Goal: Find specific page/section: Find specific page/section

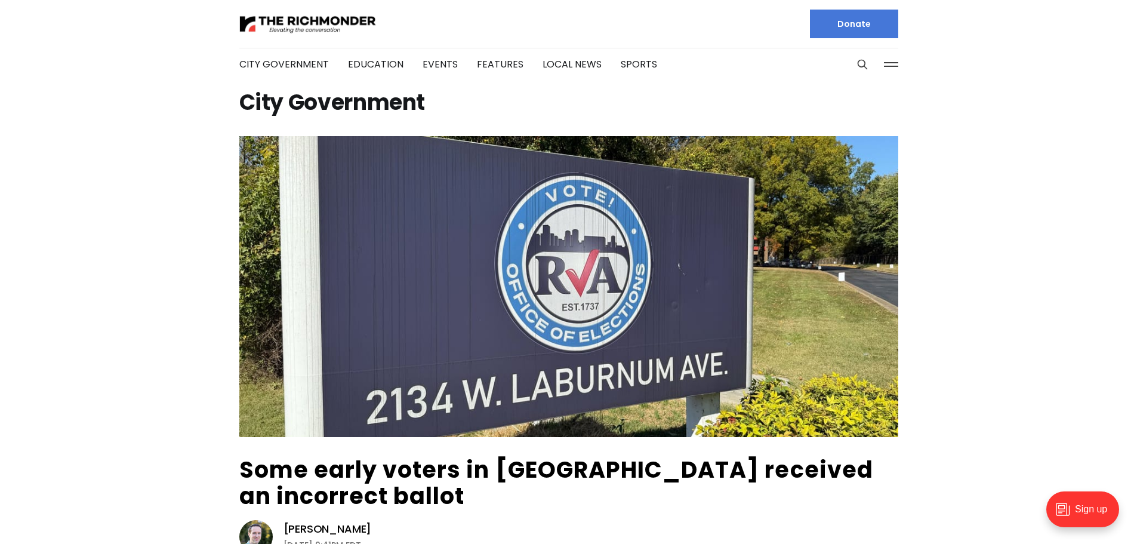
click at [891, 71] on button at bounding box center [891, 65] width 18 height 18
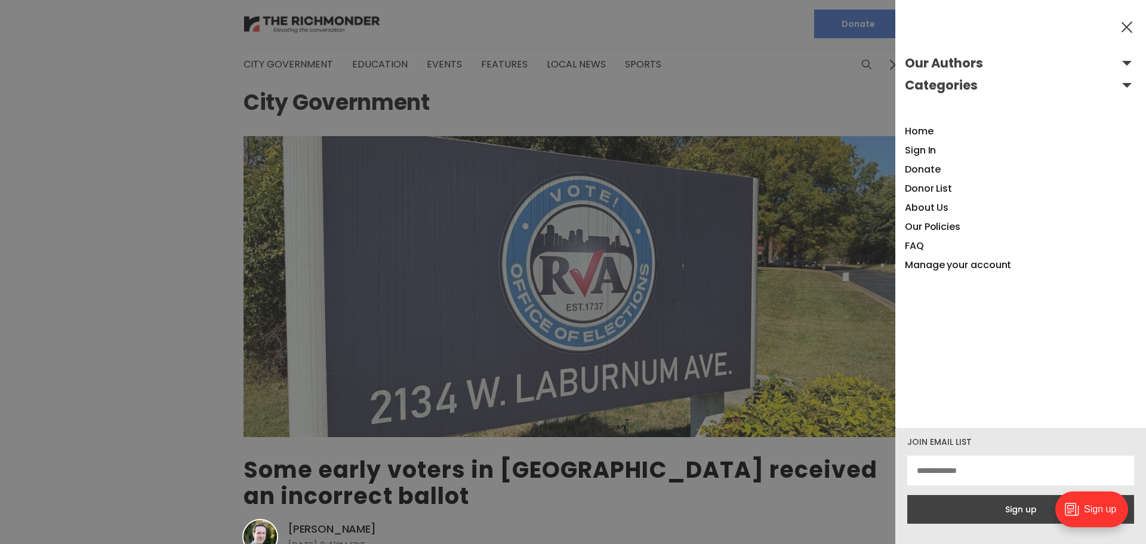
click at [1115, 87] on button "Categories" at bounding box center [1021, 85] width 232 height 19
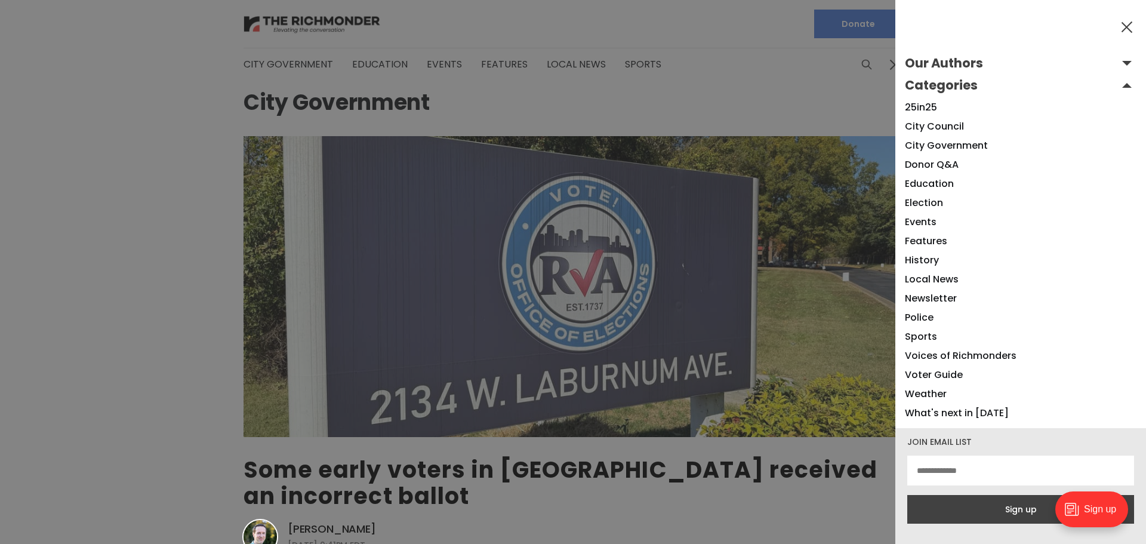
click at [550, 70] on div at bounding box center [573, 272] width 1146 height 544
click at [322, 58] on div at bounding box center [573, 272] width 1146 height 544
drag, startPoint x: 317, startPoint y: 61, endPoint x: 315, endPoint y: 67, distance: 6.8
click at [315, 64] on div at bounding box center [573, 272] width 1146 height 544
click at [563, 127] on div at bounding box center [573, 272] width 1146 height 544
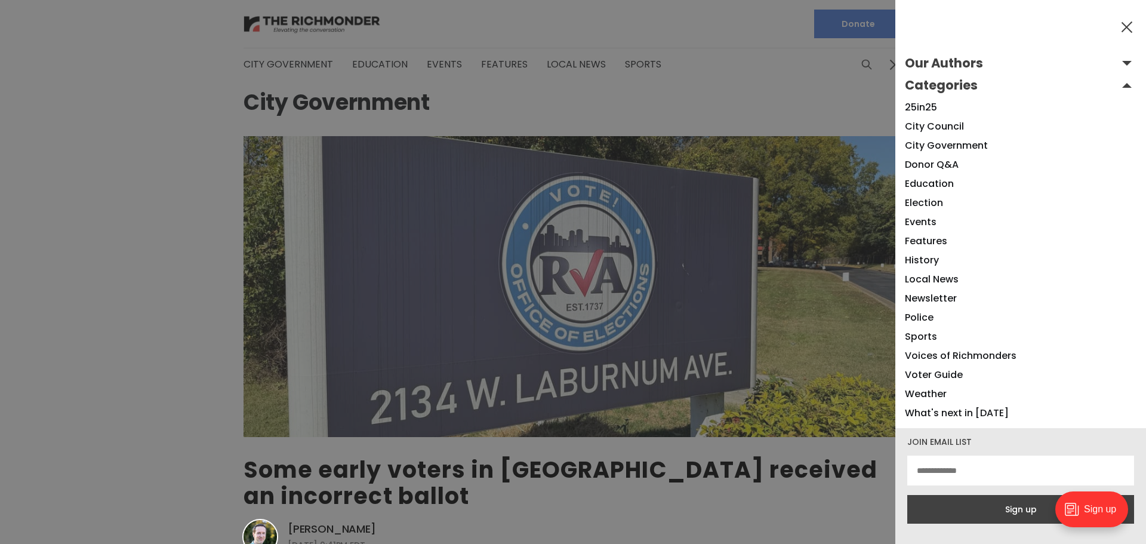
click at [1121, 64] on button "Our Authors" at bounding box center [1021, 63] width 232 height 19
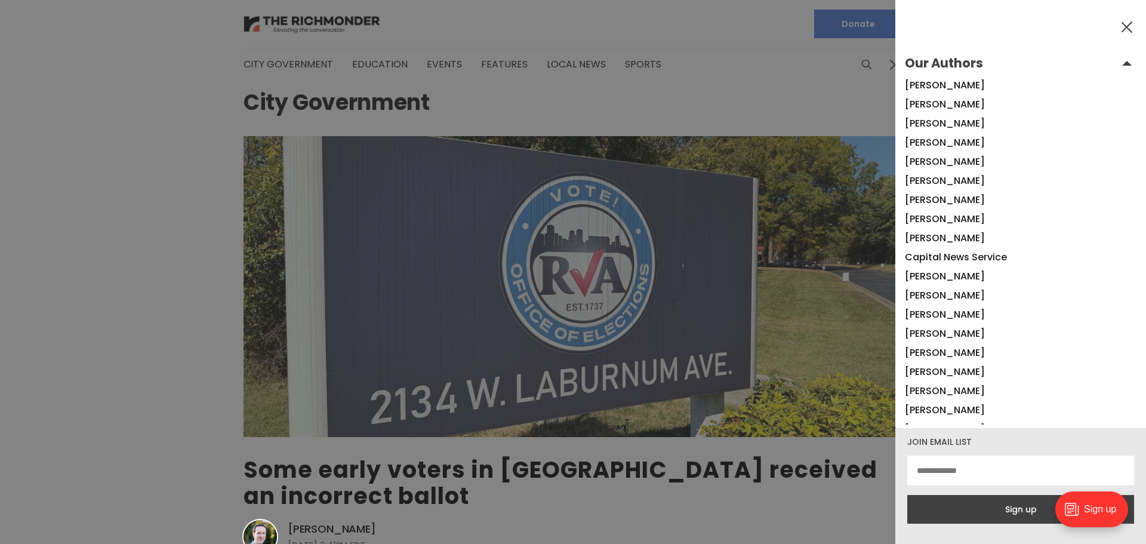
click at [1121, 64] on button "Our Authors" at bounding box center [1021, 63] width 232 height 19
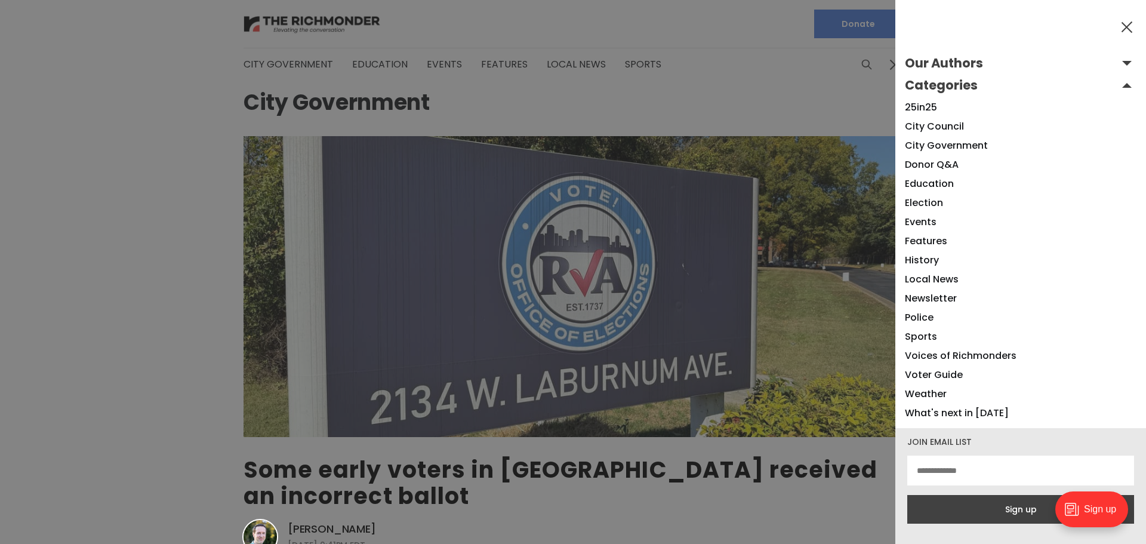
click at [1117, 90] on button "Categories" at bounding box center [1021, 85] width 232 height 19
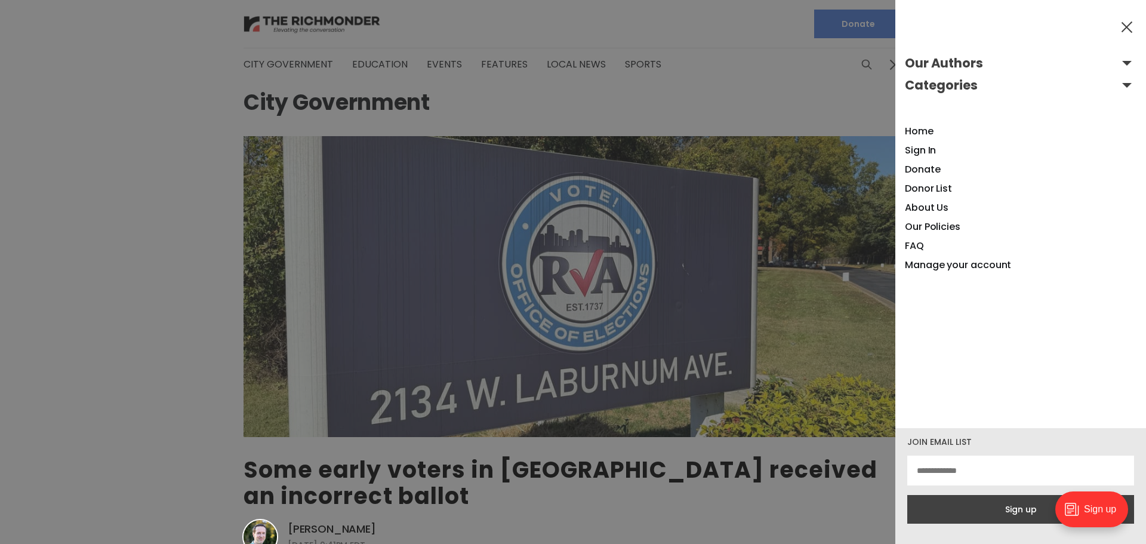
click at [1117, 90] on button "Categories" at bounding box center [1021, 85] width 232 height 19
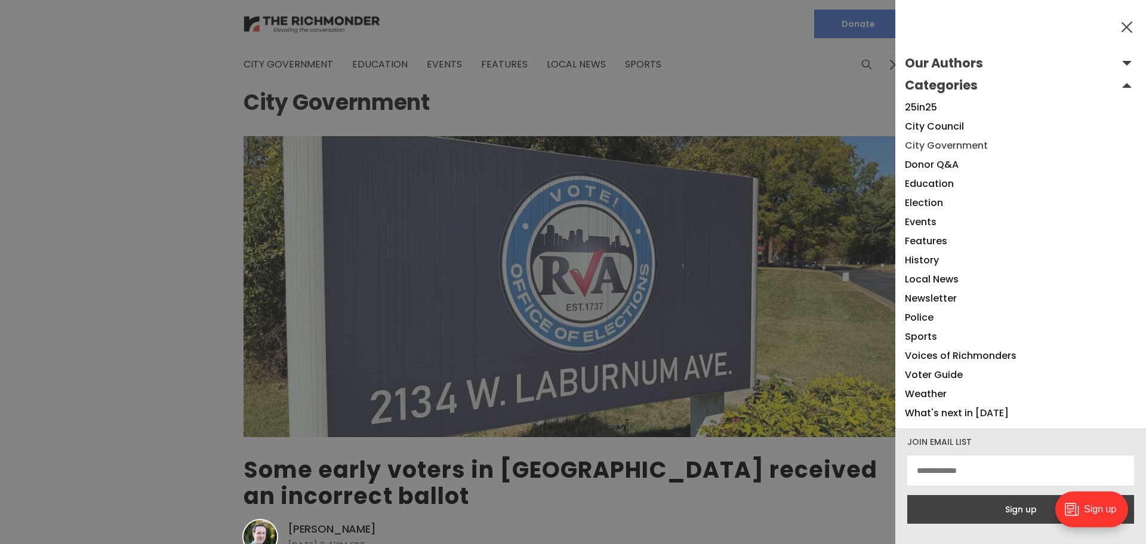
click at [958, 140] on link "City Government" at bounding box center [946, 145] width 83 height 14
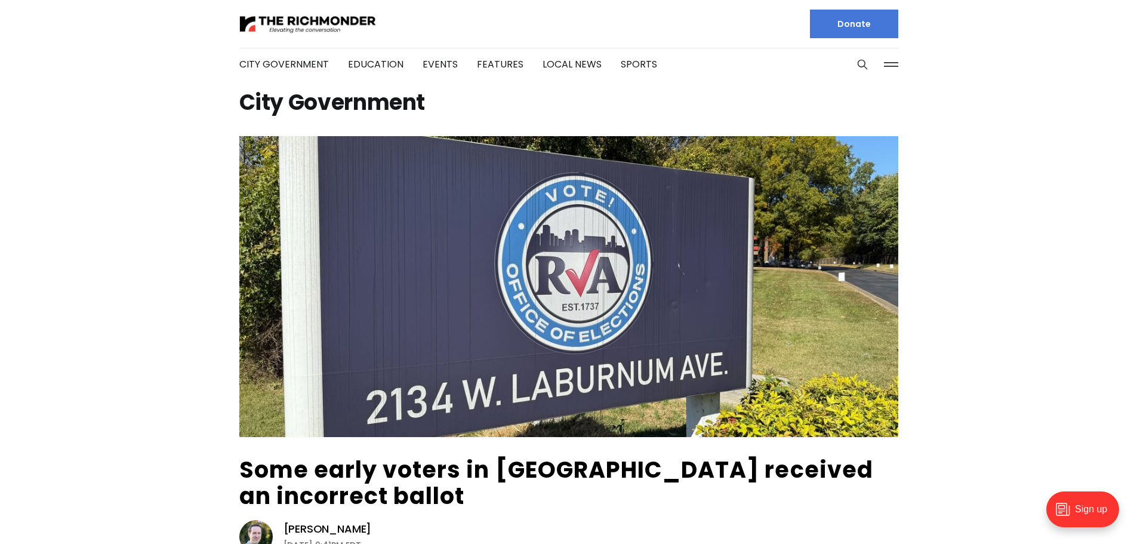
click at [887, 63] on button at bounding box center [891, 65] width 18 height 18
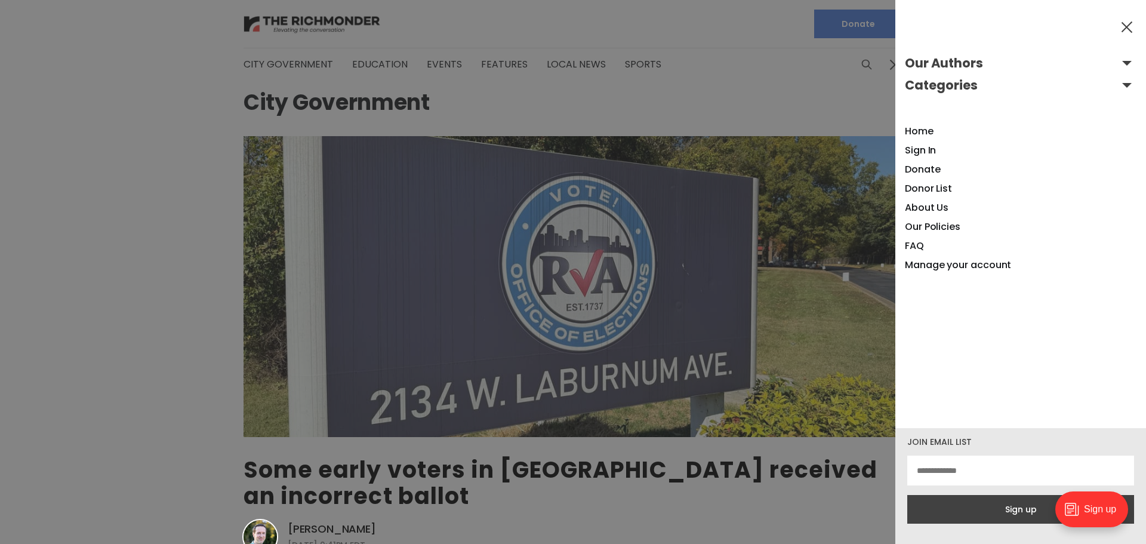
click at [1116, 82] on button "Categories" at bounding box center [1021, 85] width 232 height 19
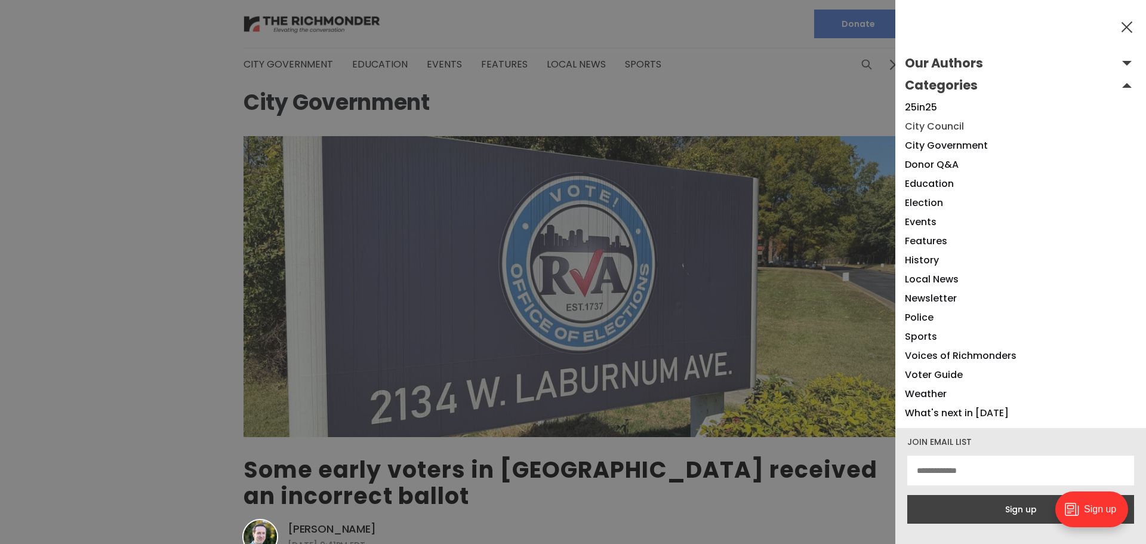
click at [939, 127] on link "City Council" at bounding box center [934, 126] width 59 height 14
click at [1126, 23] on button at bounding box center [1127, 27] width 18 height 18
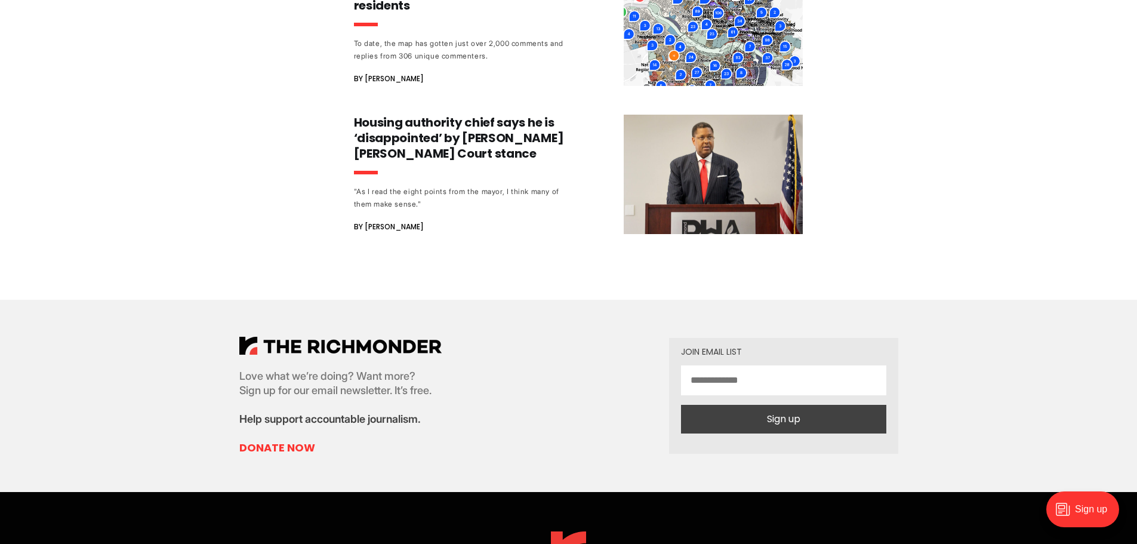
scroll to position [1570, 0]
